Goal: Information Seeking & Learning: Learn about a topic

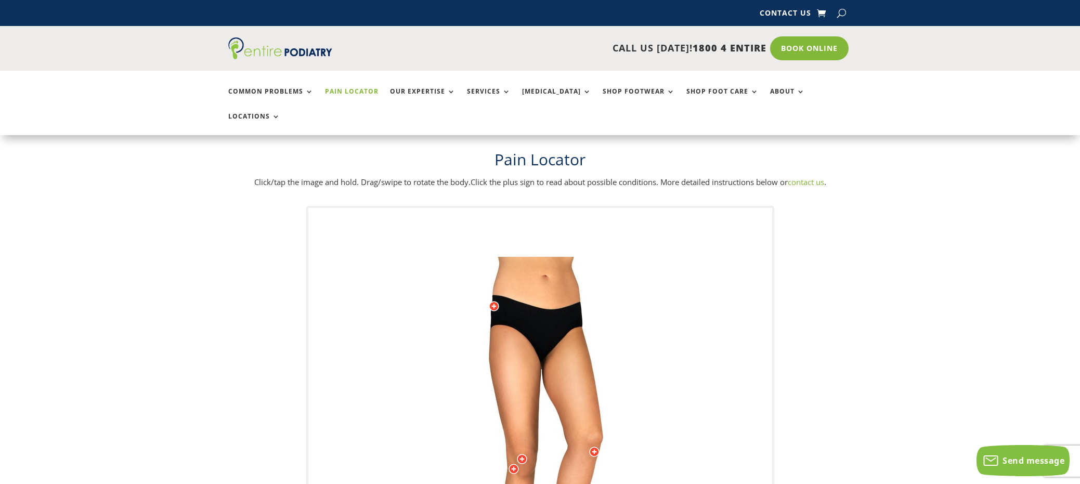
click at [661, 300] on img at bounding box center [540, 465] width 287 height 416
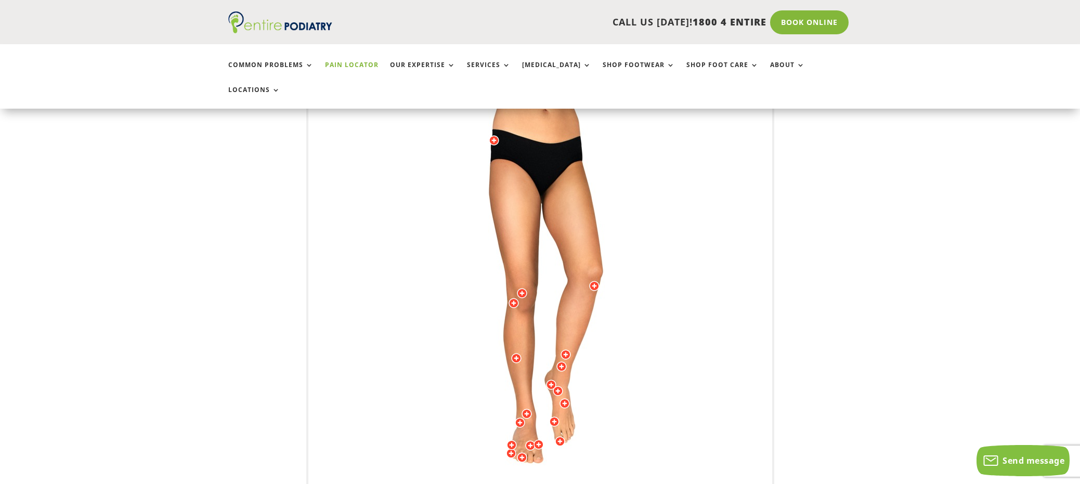
scroll to position [166, 0]
click at [520, 288] on div at bounding box center [522, 293] width 10 height 10
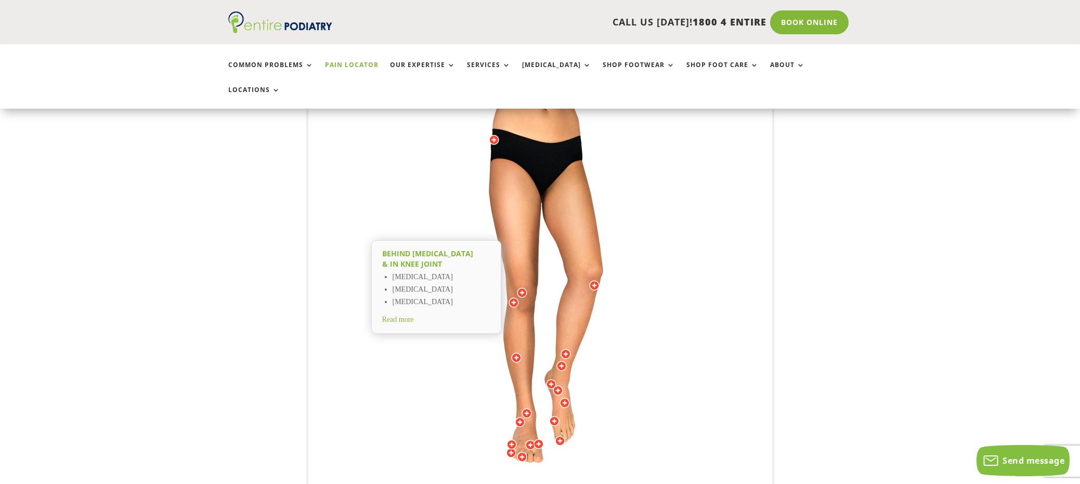
click at [555, 416] on div at bounding box center [554, 421] width 10 height 10
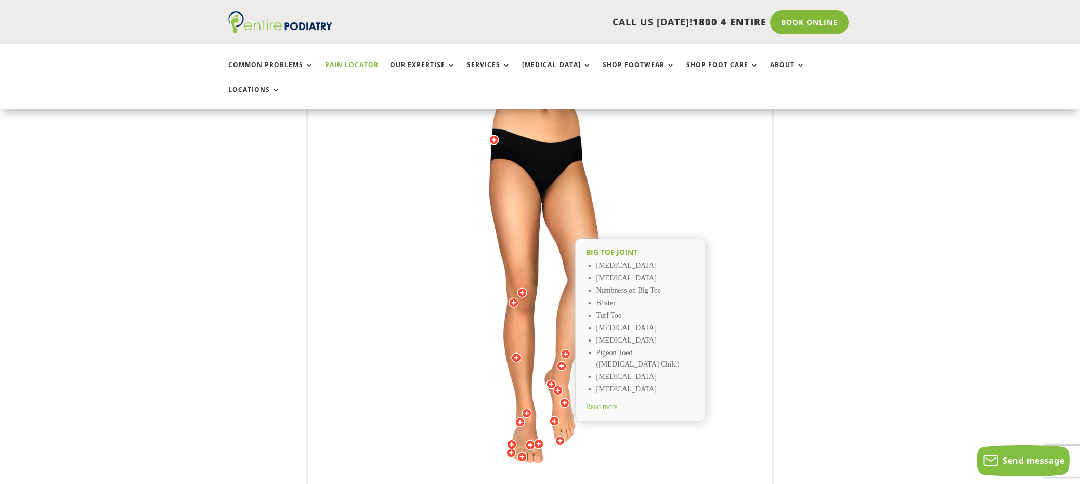
click at [513, 298] on div at bounding box center [514, 303] width 10 height 10
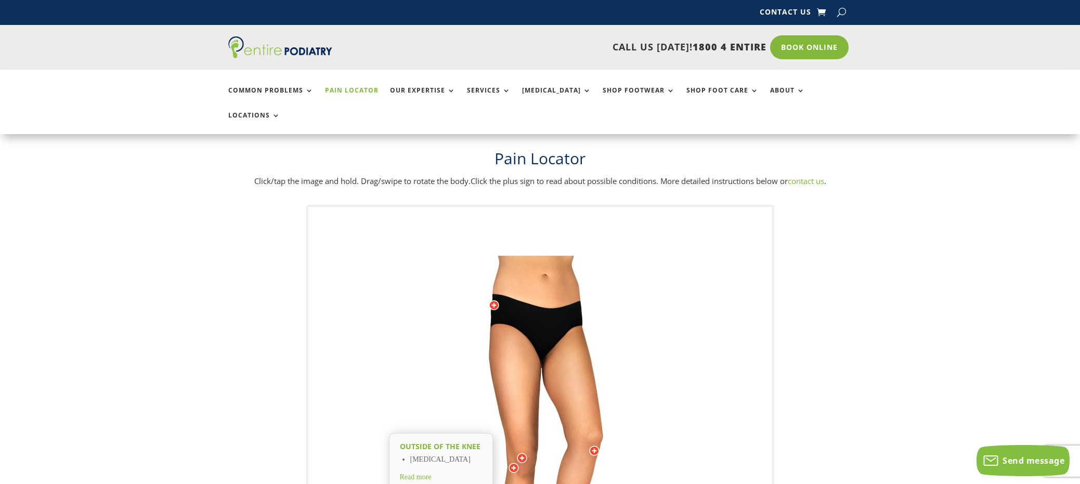
scroll to position [0, 0]
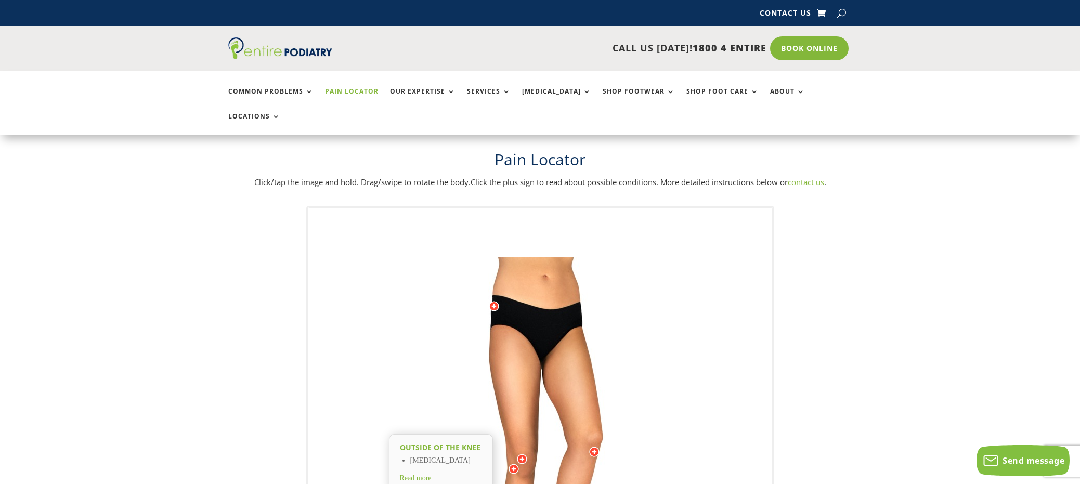
click at [495, 301] on div at bounding box center [494, 306] width 10 height 10
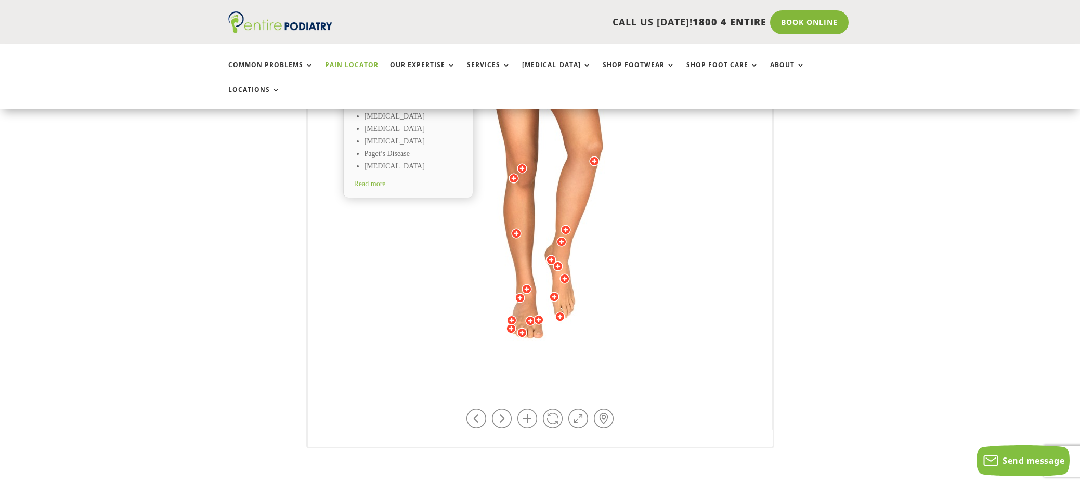
scroll to position [291, 0]
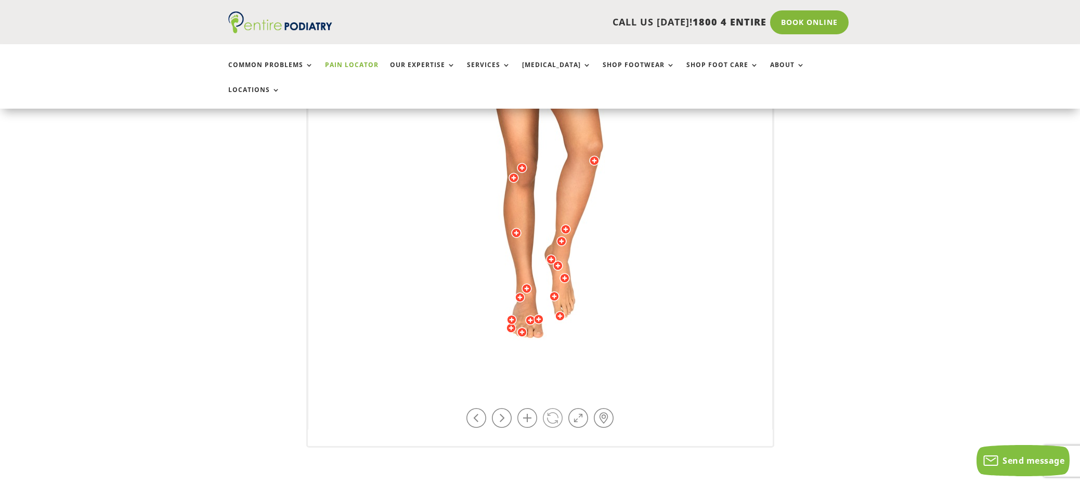
click at [551, 408] on link at bounding box center [553, 418] width 20 height 20
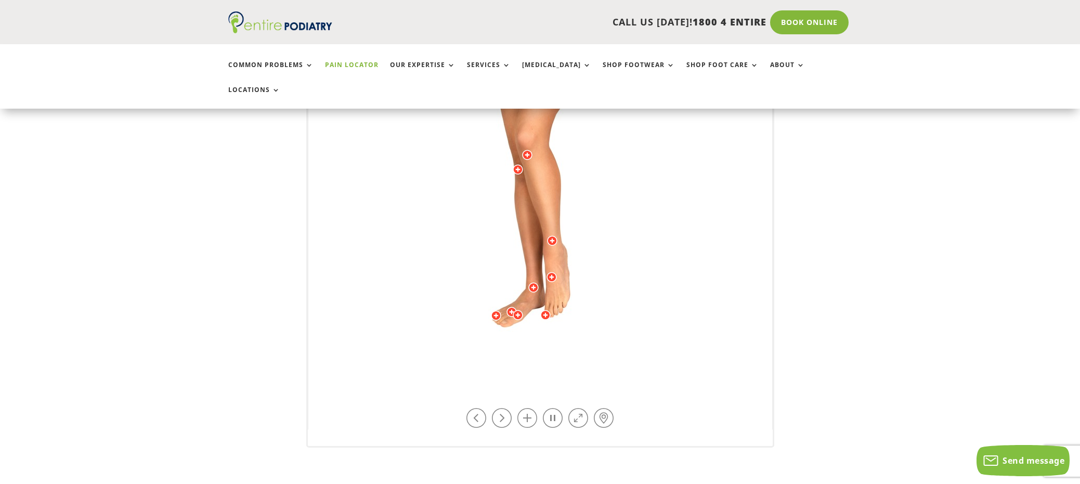
click at [658, 308] on img at bounding box center [540, 174] width 287 height 416
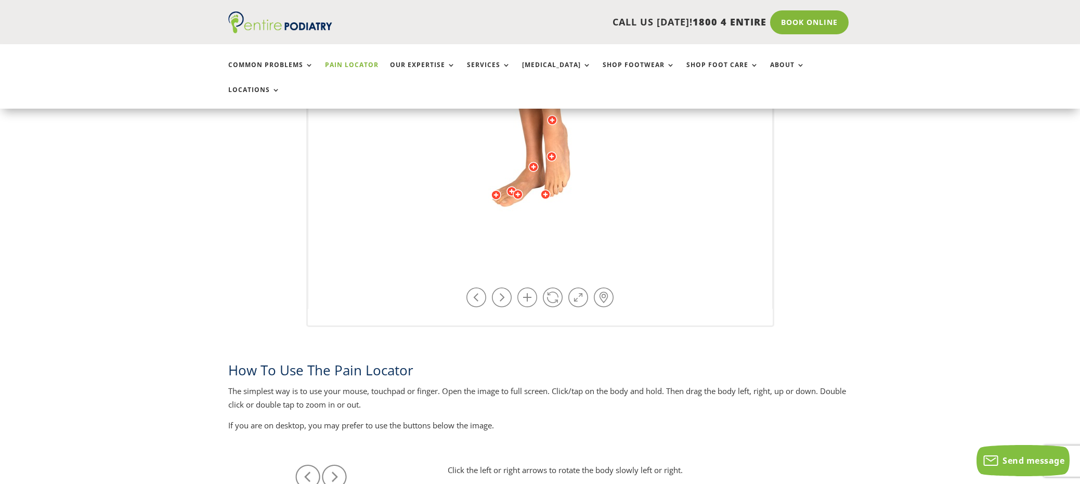
scroll to position [416, 0]
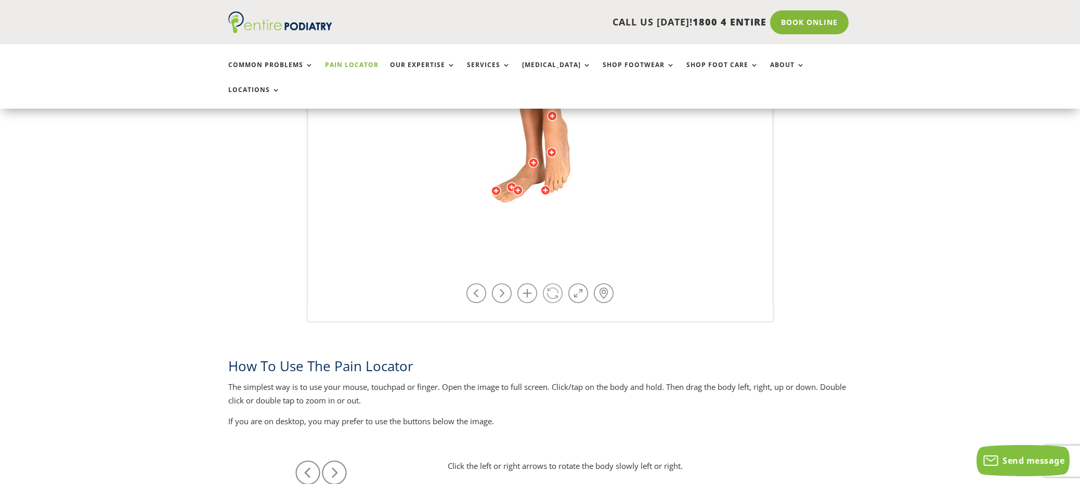
click at [553, 283] on link at bounding box center [553, 293] width 20 height 20
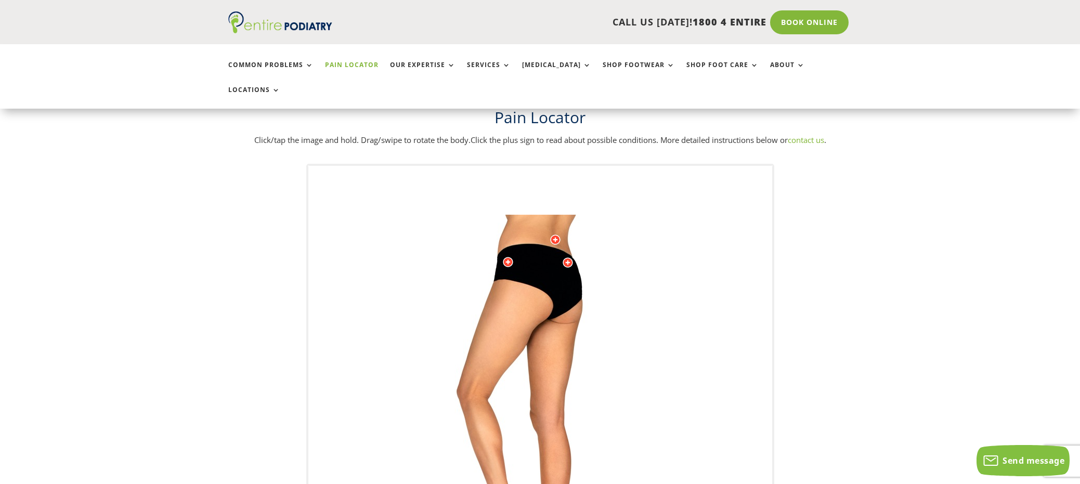
scroll to position [42, 0]
click at [641, 375] on img at bounding box center [540, 423] width 287 height 416
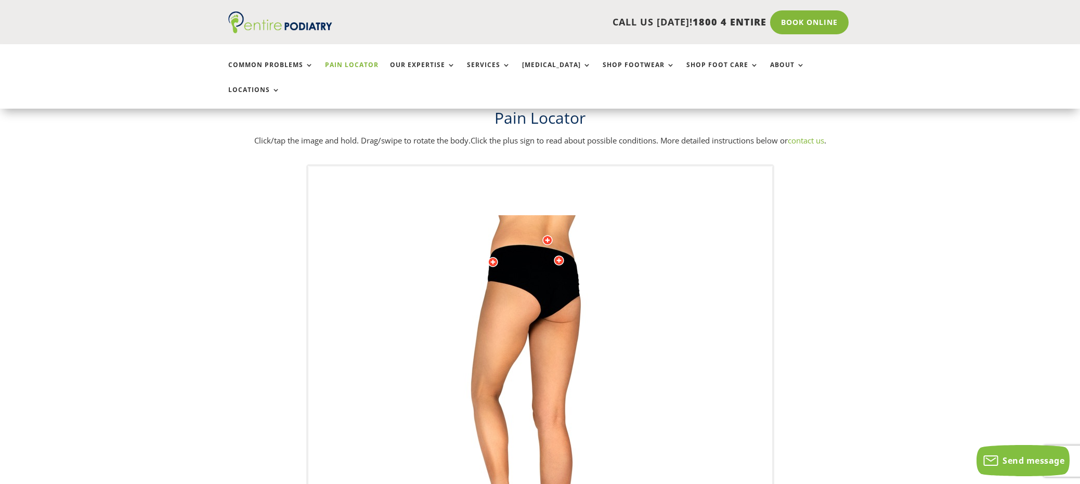
click at [560, 255] on div at bounding box center [559, 260] width 10 height 10
click at [494, 257] on div at bounding box center [493, 262] width 10 height 10
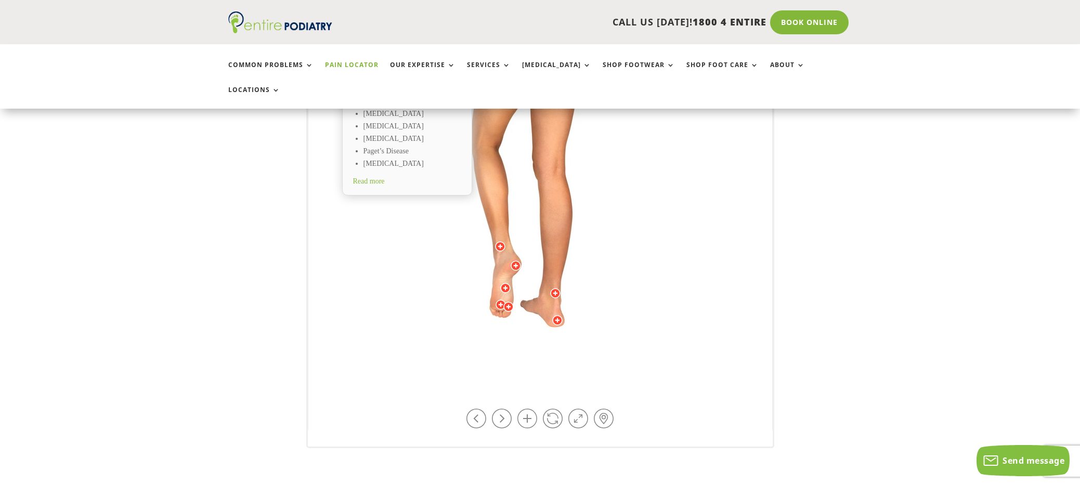
scroll to position [291, 0]
click at [553, 408] on link at bounding box center [553, 418] width 20 height 20
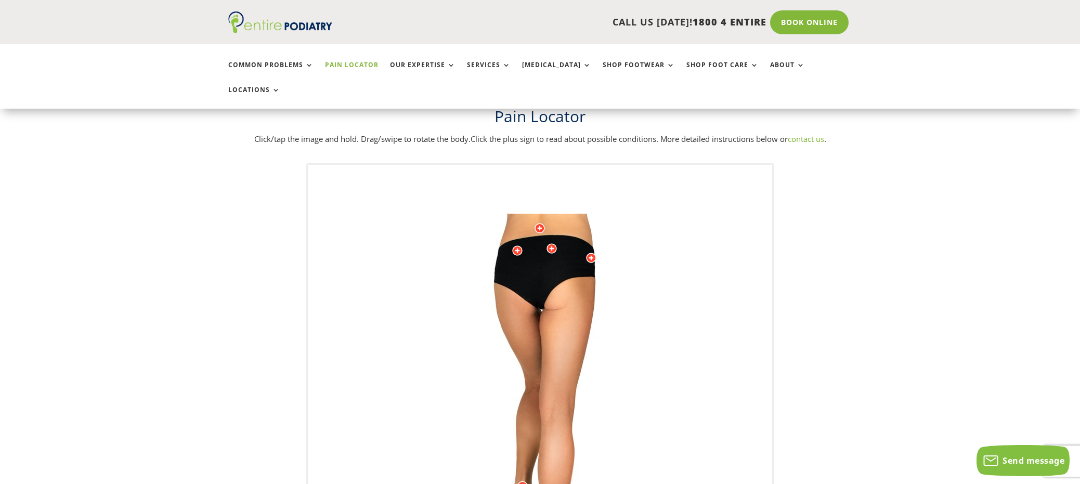
scroll to position [42, 0]
